Goal: Information Seeking & Learning: Learn about a topic

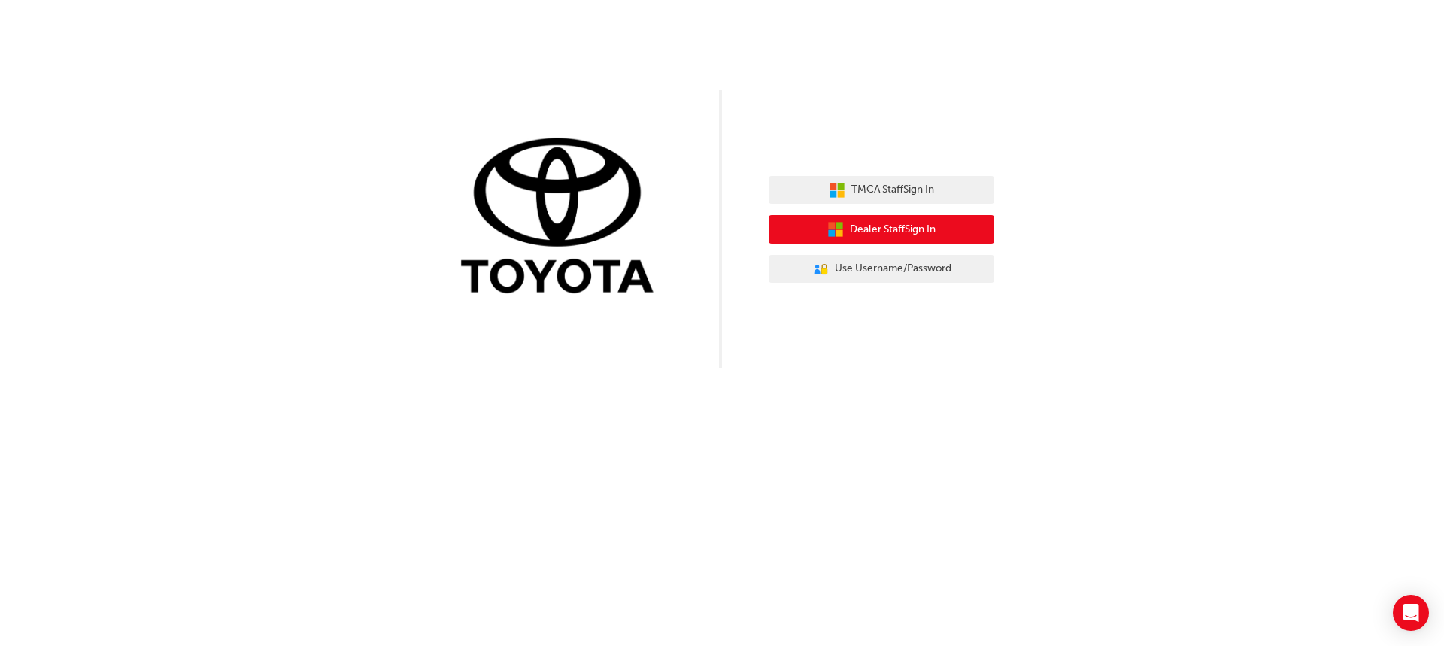
click at [912, 228] on span "Dealer Staff Sign In" at bounding box center [893, 229] width 86 height 17
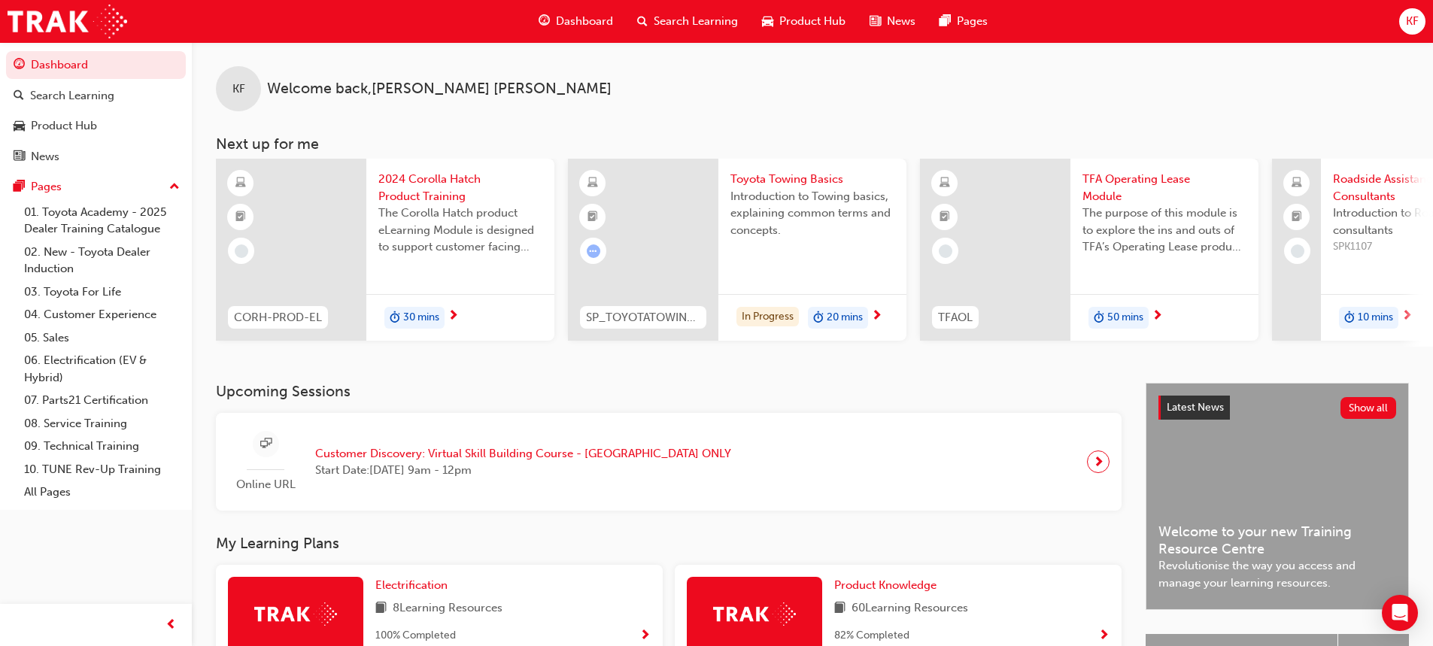
click at [705, 21] on span "Search Learning" at bounding box center [696, 21] width 84 height 17
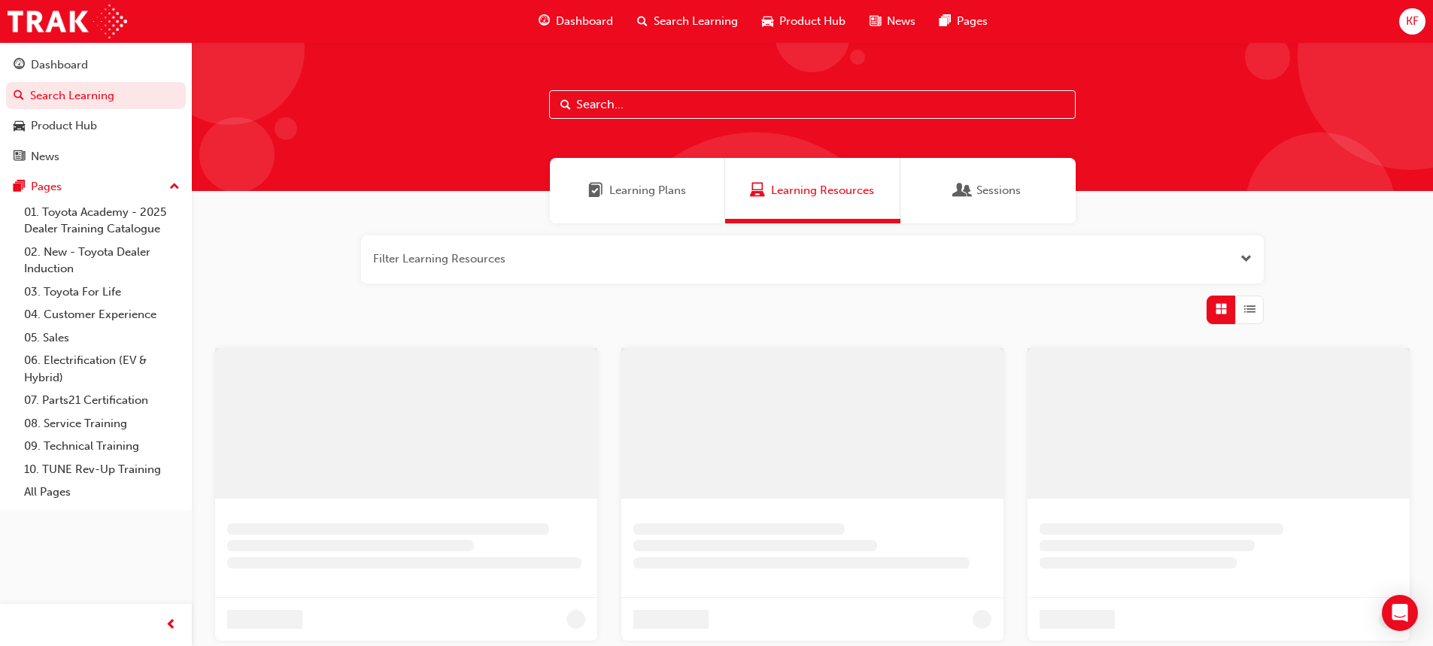
click at [605, 112] on input "text" at bounding box center [812, 104] width 526 height 29
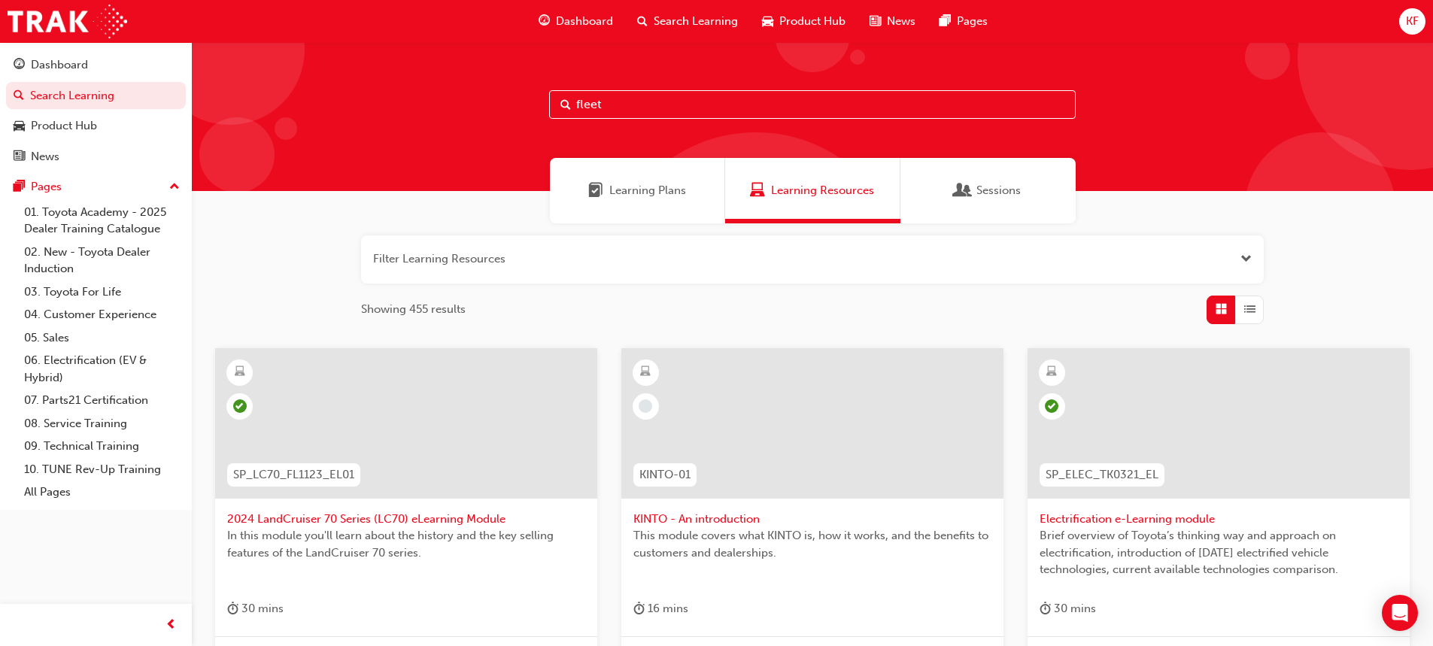
type input "fleet"
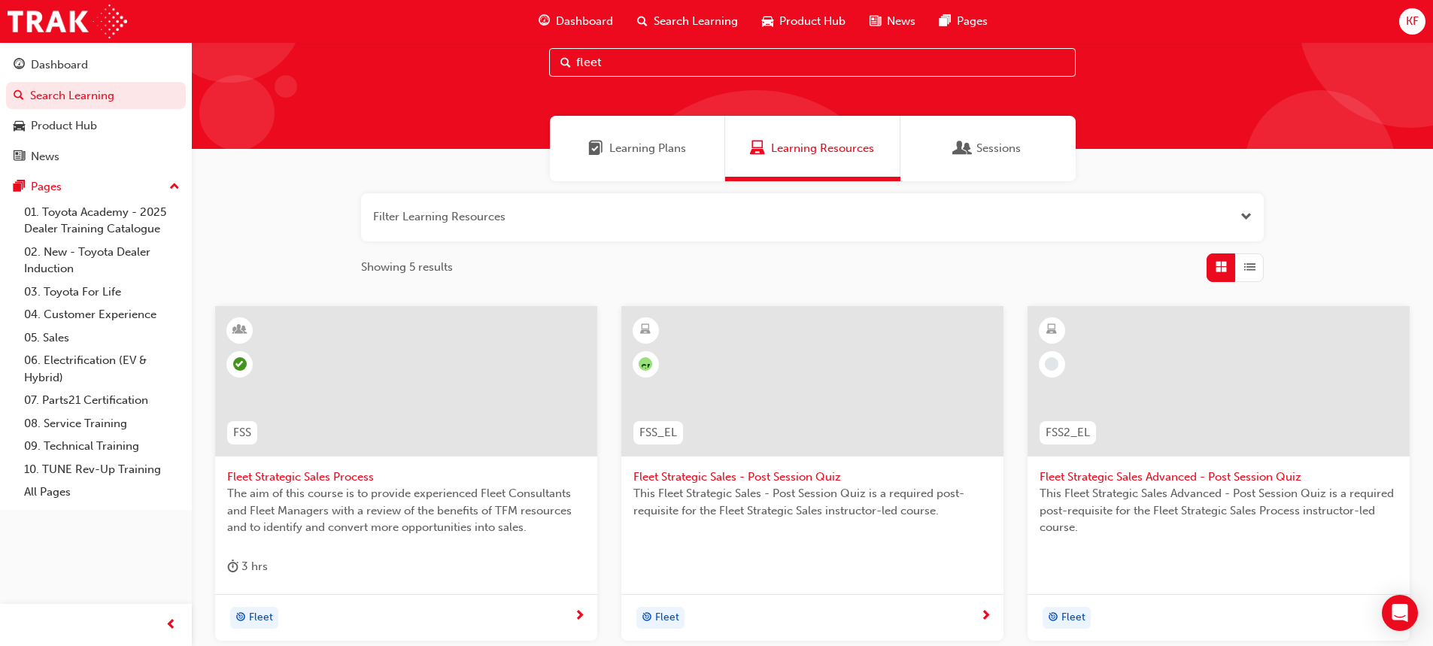
scroll to position [16, 0]
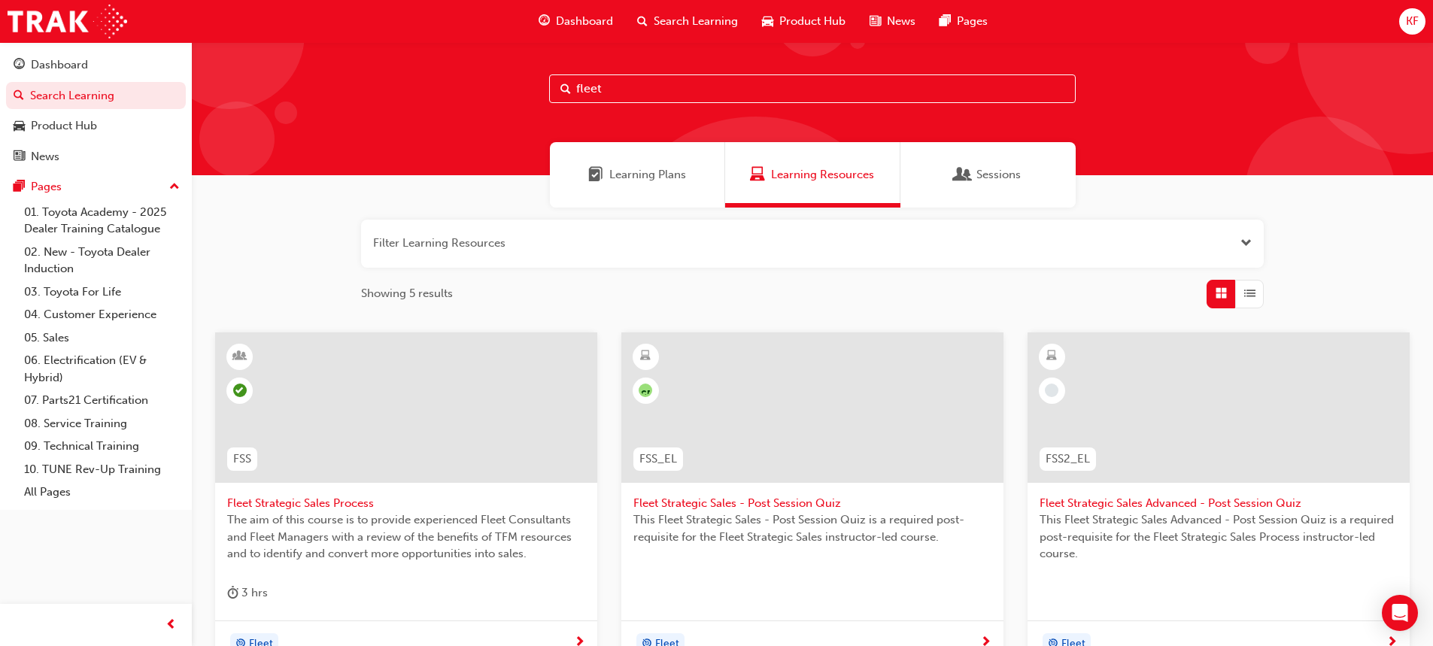
click at [557, 20] on span "Dashboard" at bounding box center [584, 21] width 57 height 17
